Goal: Transaction & Acquisition: Purchase product/service

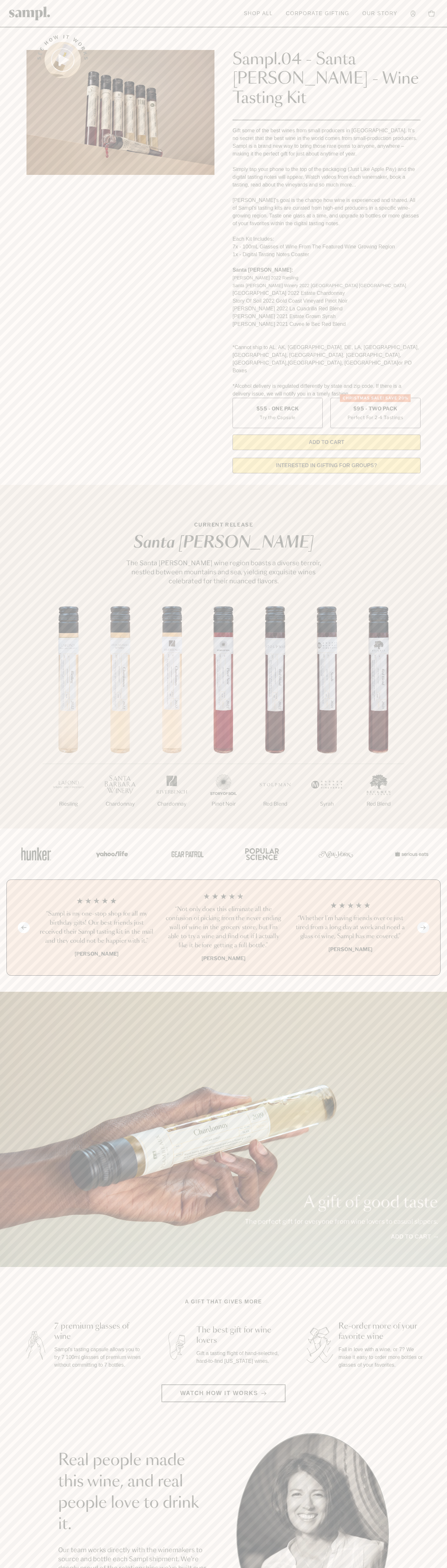
click at [354, 17] on header "Toggle navigation menu Shop All Corporate Gifting Our Story Account Story Shop …" at bounding box center [224, 13] width 447 height 27
click at [437, 280] on section "See how it works Sampl.04 - Santa Barbara - Wine Tasting Kit Gift some of the b…" at bounding box center [224, 252] width 447 height 453
click at [63, 1567] on html "Skip to main content Toggle navigation menu Shop All Corporate Gifting Our Stor…" at bounding box center [224, 1304] width 447 height 2608
click at [27, 295] on div "See how it works" at bounding box center [120, 252] width 188 height 453
